Goal: Complete application form: Complete application form

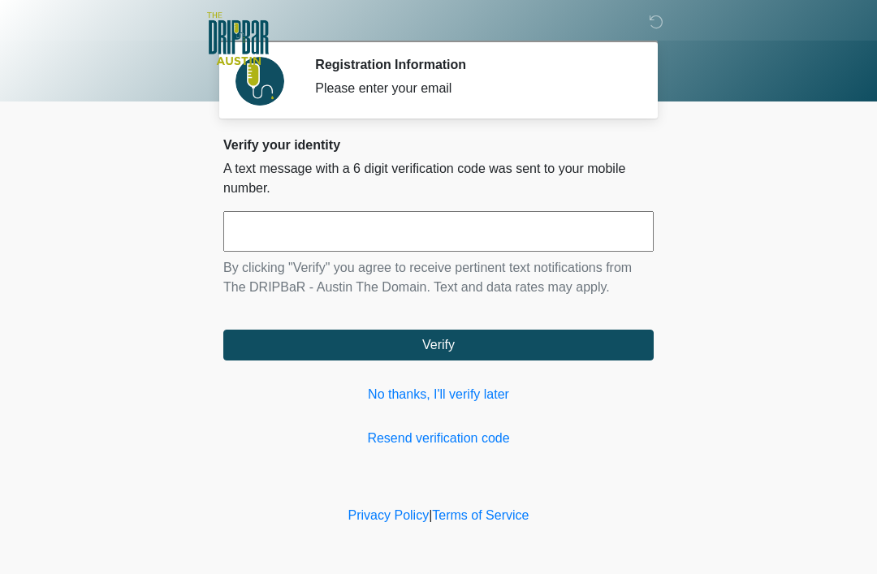
click at [436, 238] on input "text" at bounding box center [438, 231] width 431 height 41
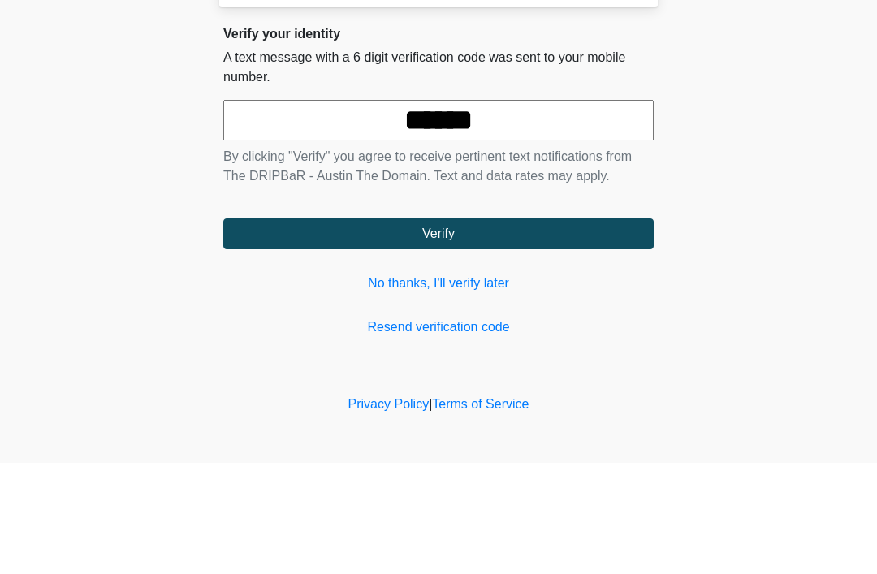
type input "******"
click at [613, 330] on button "Verify" at bounding box center [438, 345] width 431 height 31
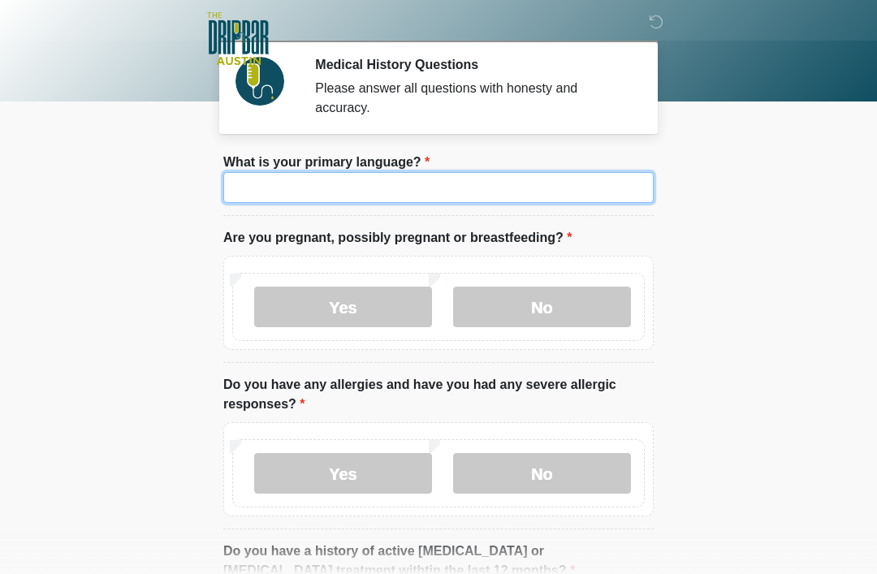
click at [495, 200] on input "What is your primary language?" at bounding box center [438, 187] width 431 height 31
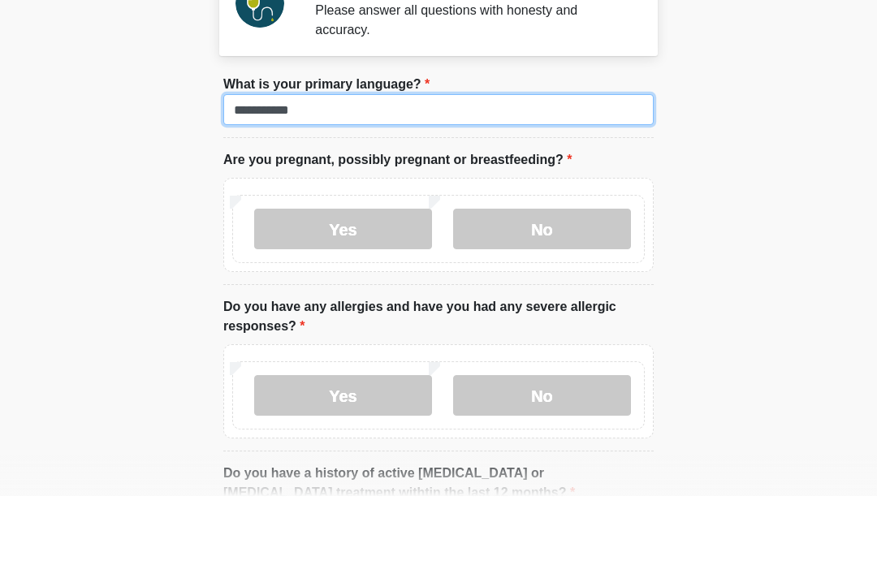
type input "**********"
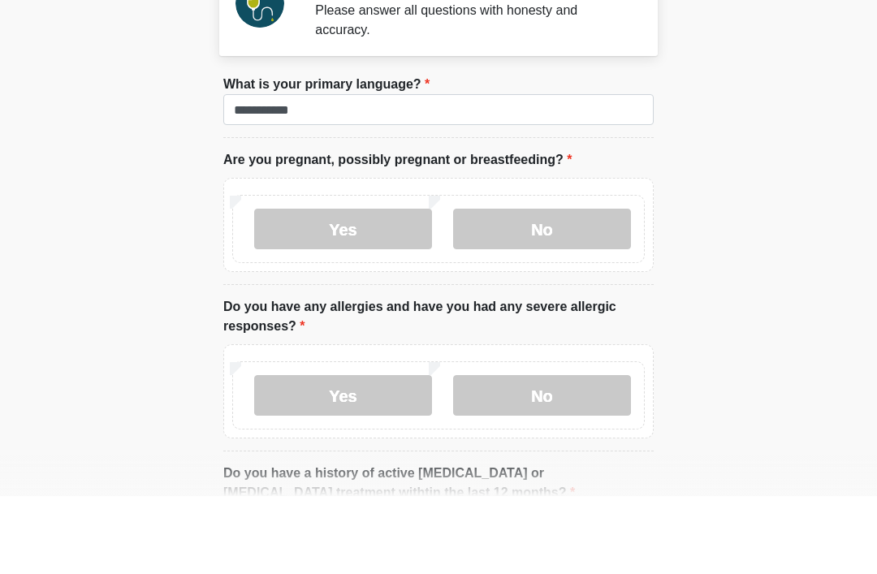
click at [505, 287] on label "No" at bounding box center [542, 307] width 178 height 41
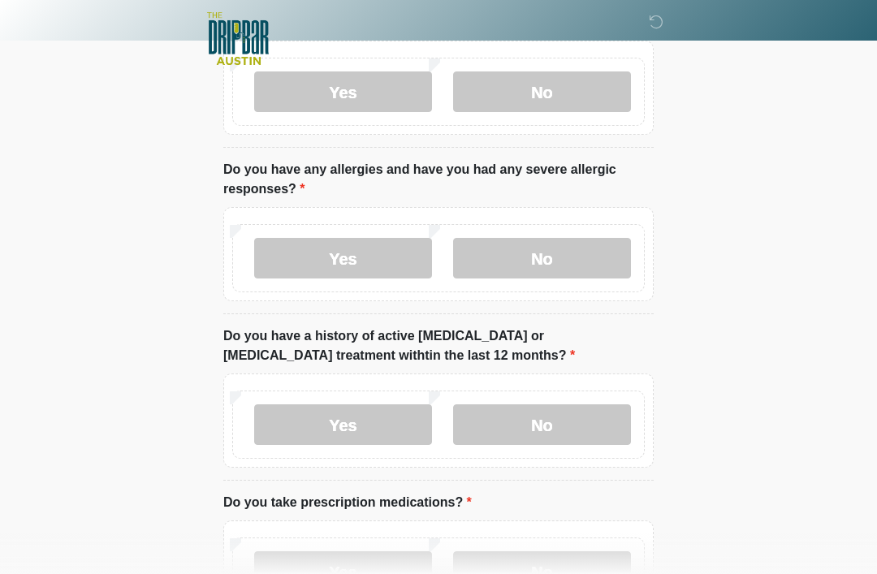
scroll to position [222, 0]
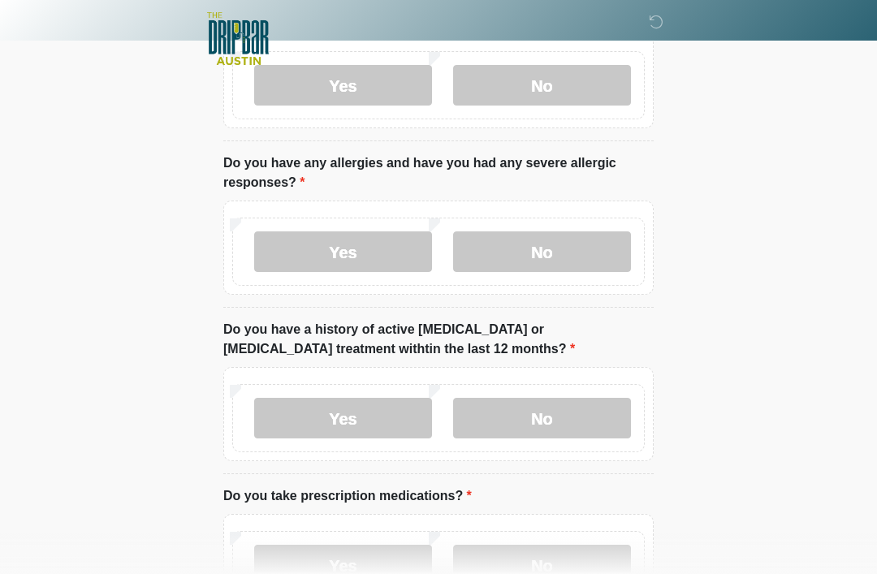
click at [531, 271] on label "No" at bounding box center [542, 252] width 178 height 41
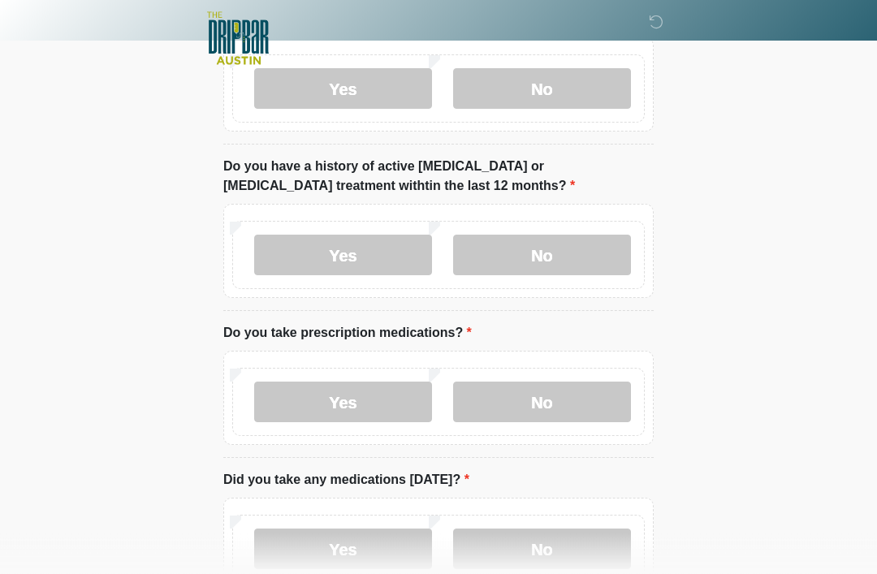
click at [552, 257] on label "No" at bounding box center [542, 256] width 178 height 41
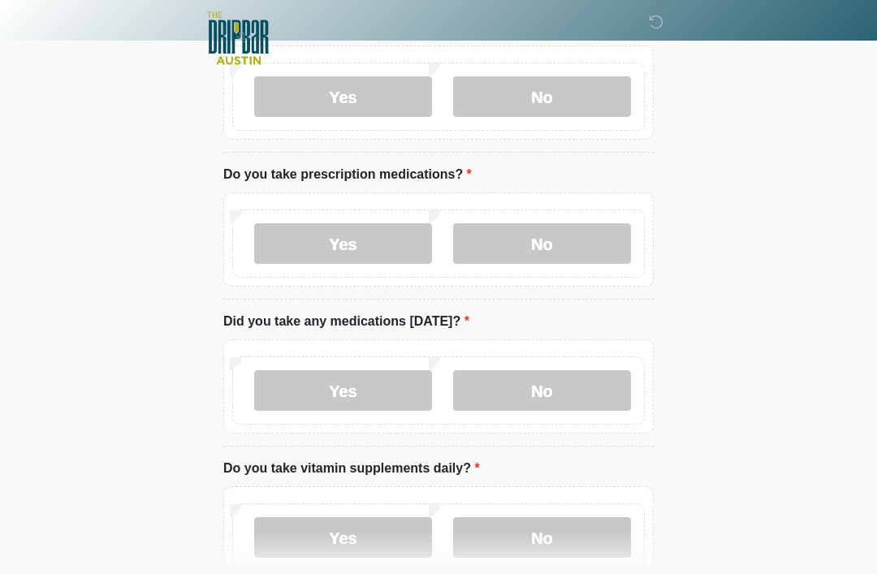
scroll to position [566, 0]
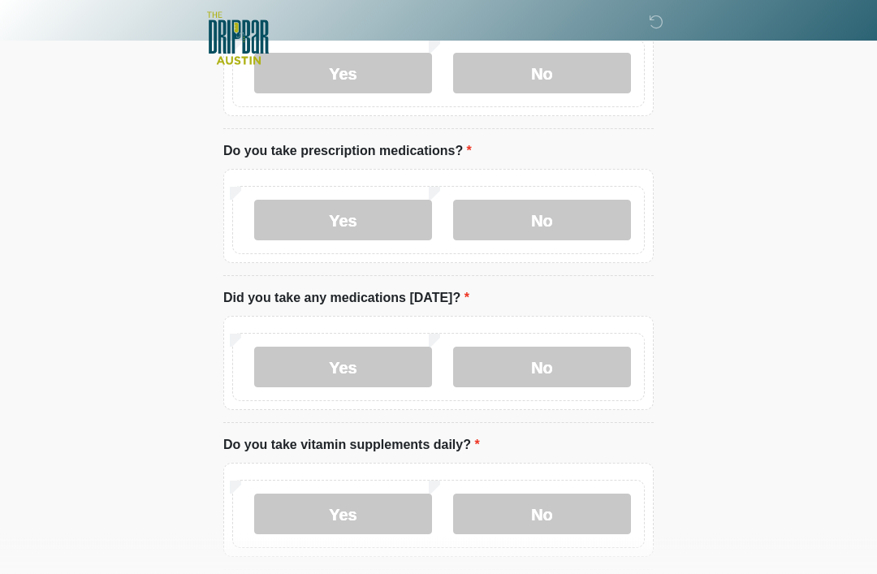
click at [401, 217] on label "Yes" at bounding box center [343, 221] width 178 height 41
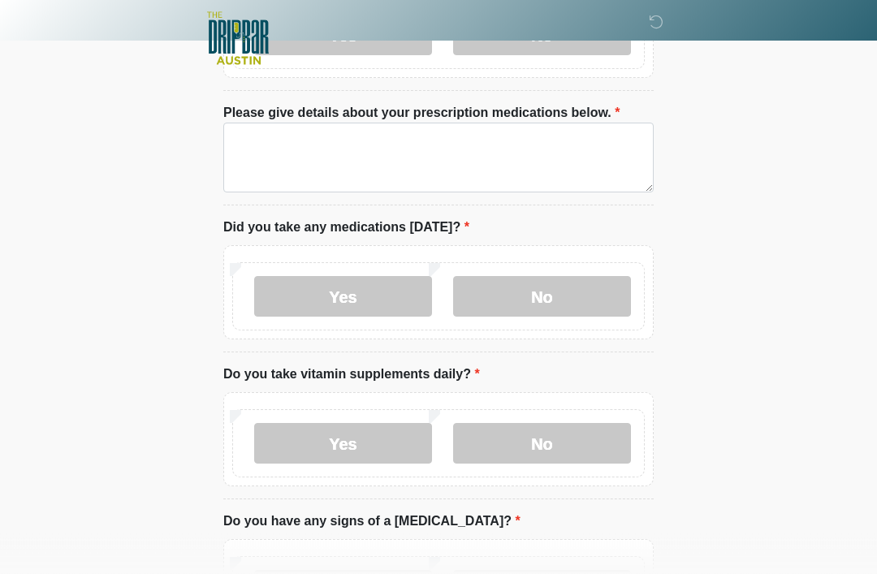
scroll to position [754, 0]
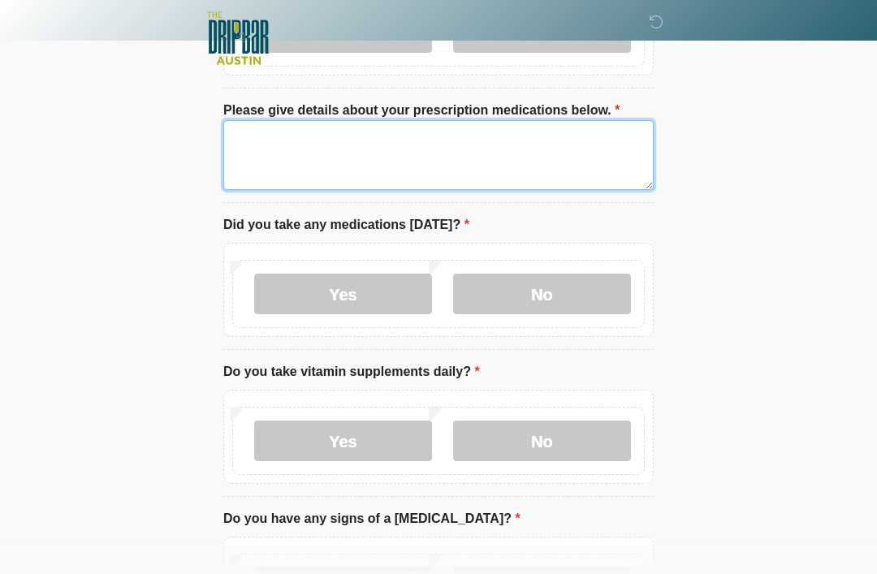
click at [578, 169] on textarea "Please give details about your prescription medications below." at bounding box center [438, 156] width 431 height 70
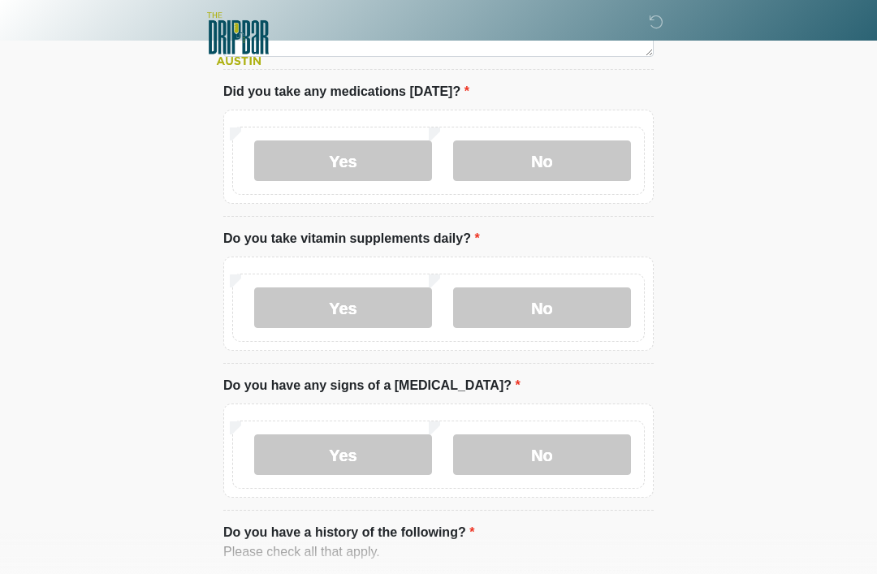
scroll to position [897, 0]
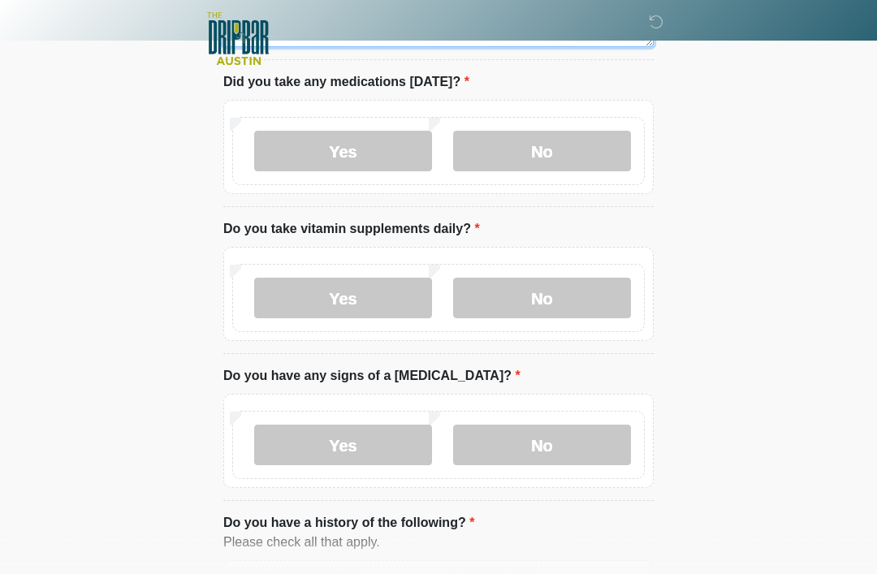
type textarea "**********"
click at [582, 150] on label "No" at bounding box center [542, 151] width 178 height 41
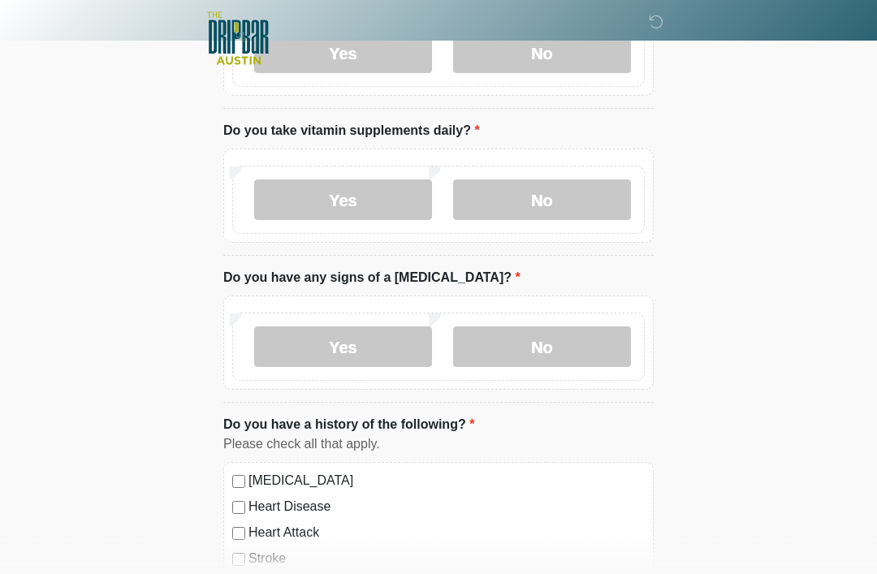
click at [569, 205] on label "No" at bounding box center [542, 200] width 178 height 41
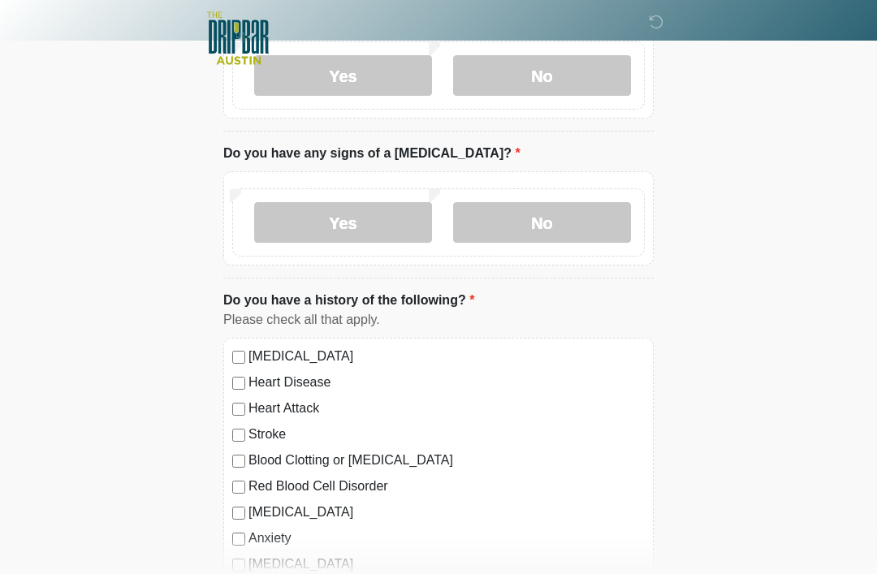
scroll to position [1126, 0]
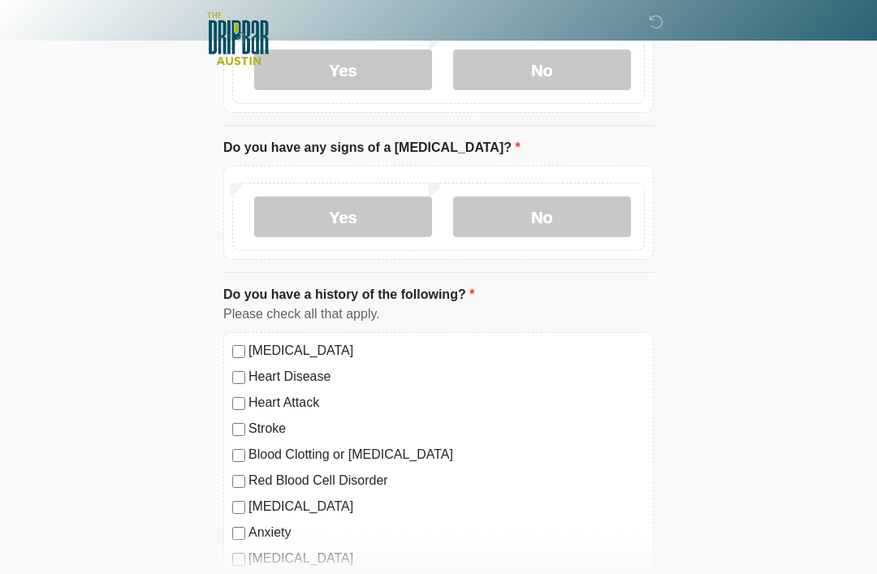
click at [531, 221] on label "No" at bounding box center [542, 217] width 178 height 41
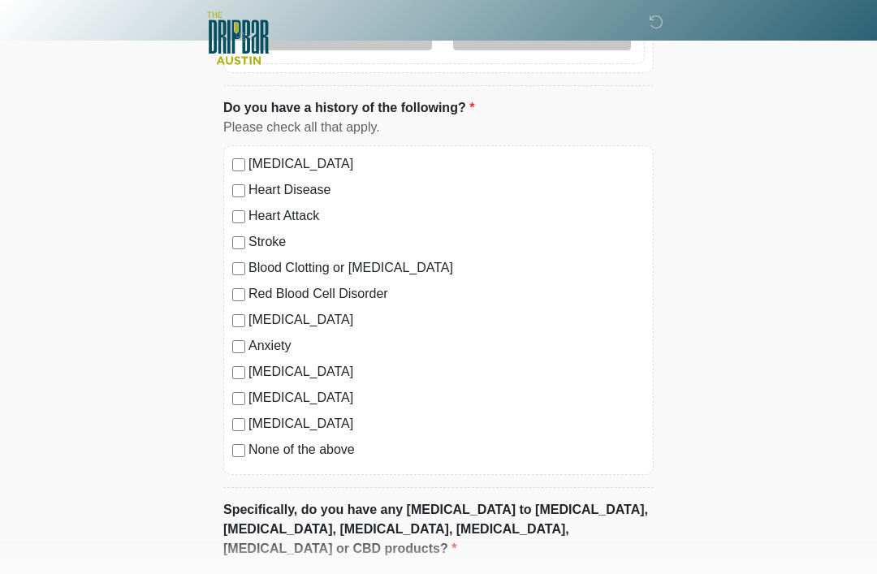
scroll to position [1313, 0]
click at [249, 440] on label "None of the above" at bounding box center [447, 449] width 396 height 19
click at [245, 416] on div "Diabetes" at bounding box center [438, 423] width 413 height 19
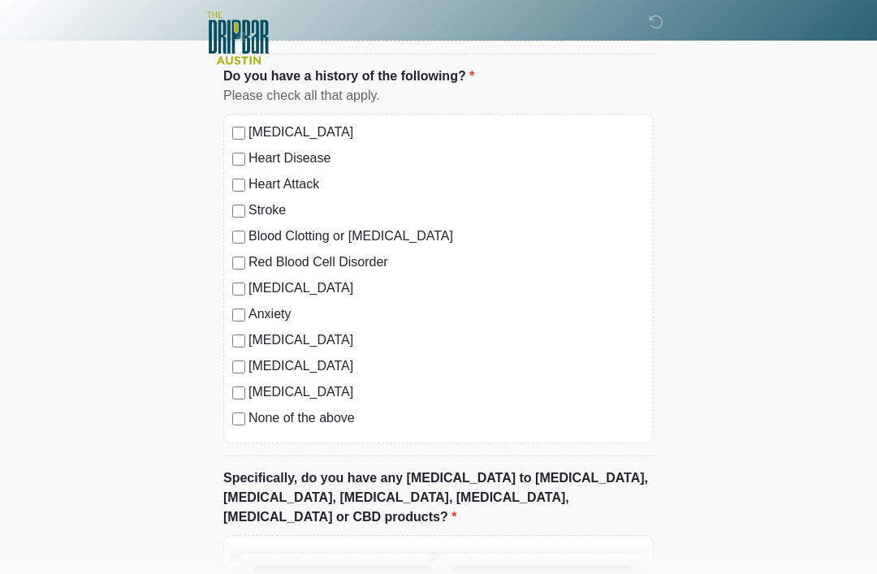
scroll to position [1469, 0]
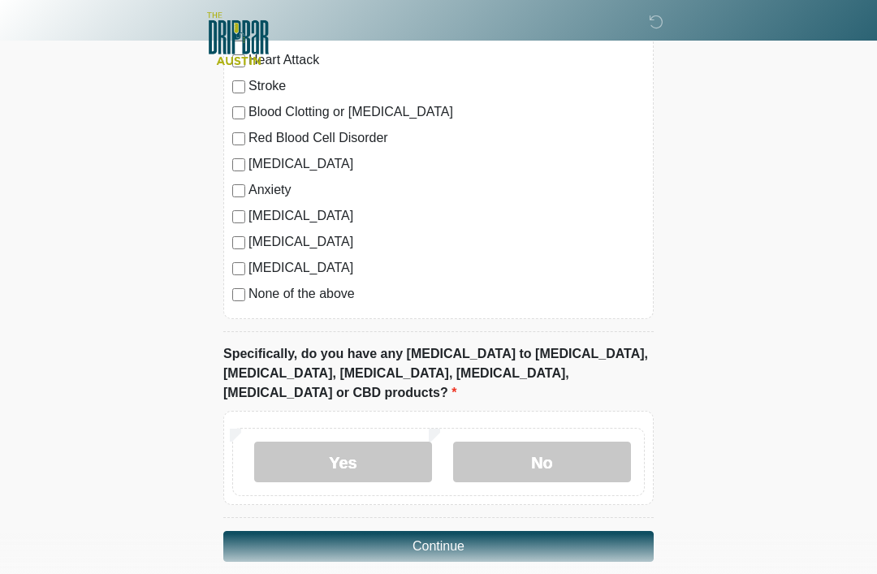
click at [500, 446] on label "No" at bounding box center [542, 462] width 178 height 41
click at [434, 531] on button "Continue" at bounding box center [438, 546] width 431 height 31
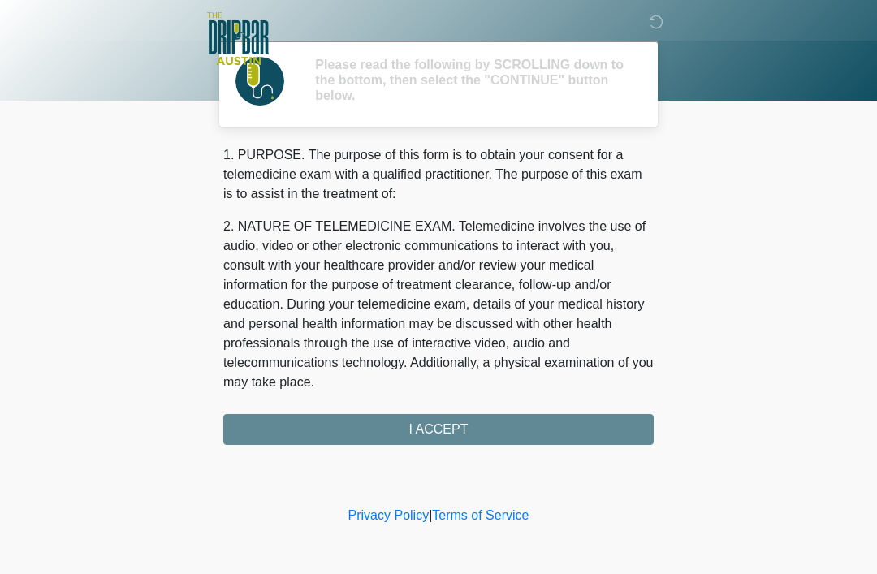
scroll to position [0, 0]
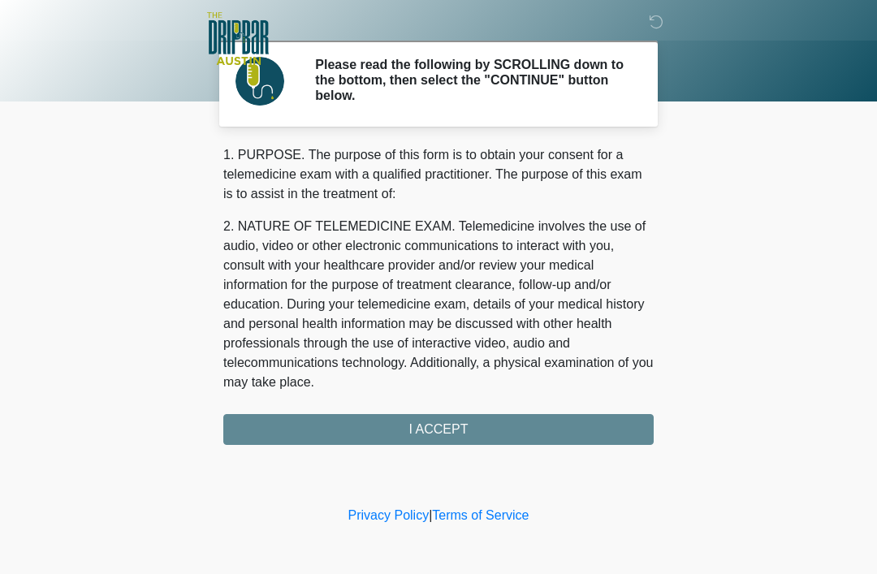
click at [620, 423] on div "1. PURPOSE. The purpose of this form is to obtain your consent for a telemedici…" at bounding box center [438, 295] width 431 height 300
click at [471, 422] on div "1. PURPOSE. The purpose of this form is to obtain your consent for a telemedici…" at bounding box center [438, 295] width 431 height 300
click at [461, 436] on div "1. PURPOSE. The purpose of this form is to obtain your consent for a telemedici…" at bounding box center [438, 295] width 431 height 300
click at [430, 432] on div "1. PURPOSE. The purpose of this form is to obtain your consent for a telemedici…" at bounding box center [438, 295] width 431 height 300
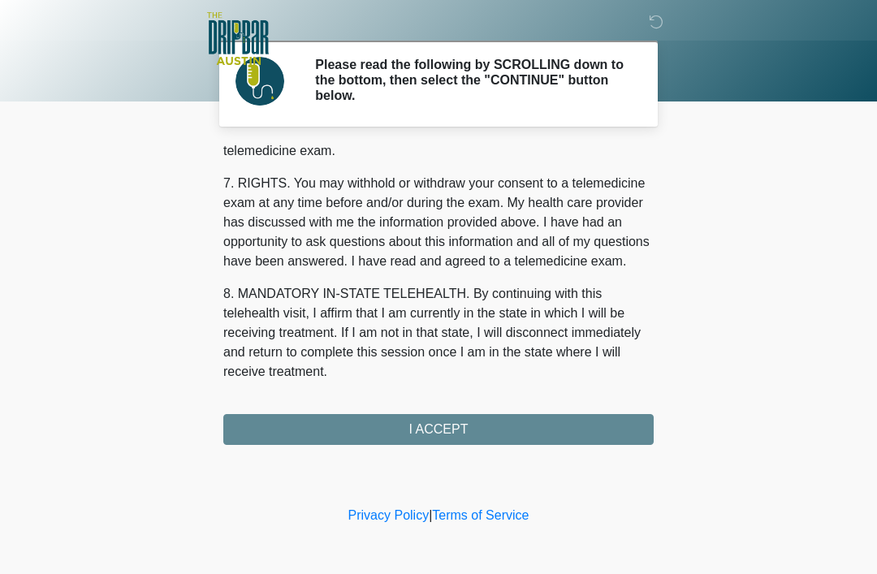
scroll to position [712, 0]
click at [452, 426] on button "I ACCEPT" at bounding box center [438, 429] width 431 height 31
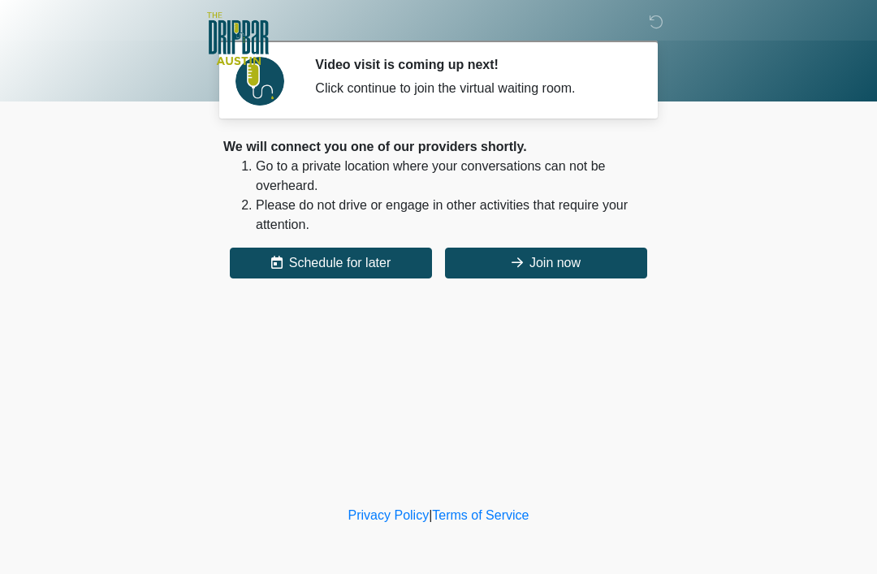
click at [566, 266] on button "Join now" at bounding box center [546, 263] width 202 height 31
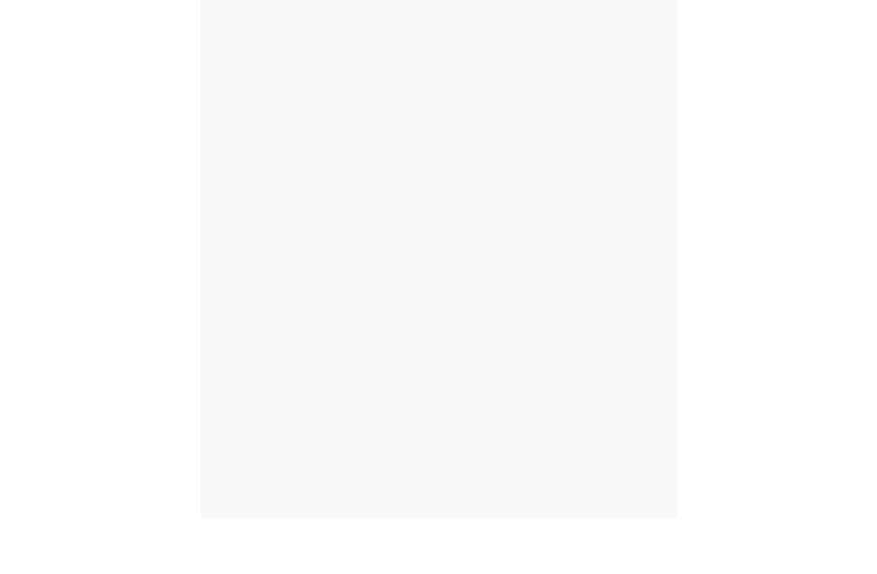
scroll to position [57, 0]
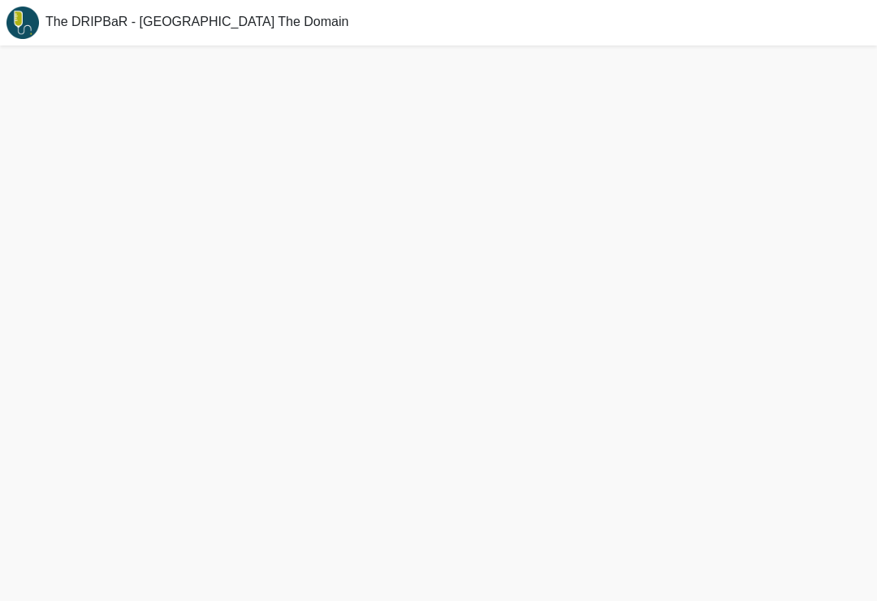
scroll to position [25, 0]
